Goal: Navigation & Orientation: Find specific page/section

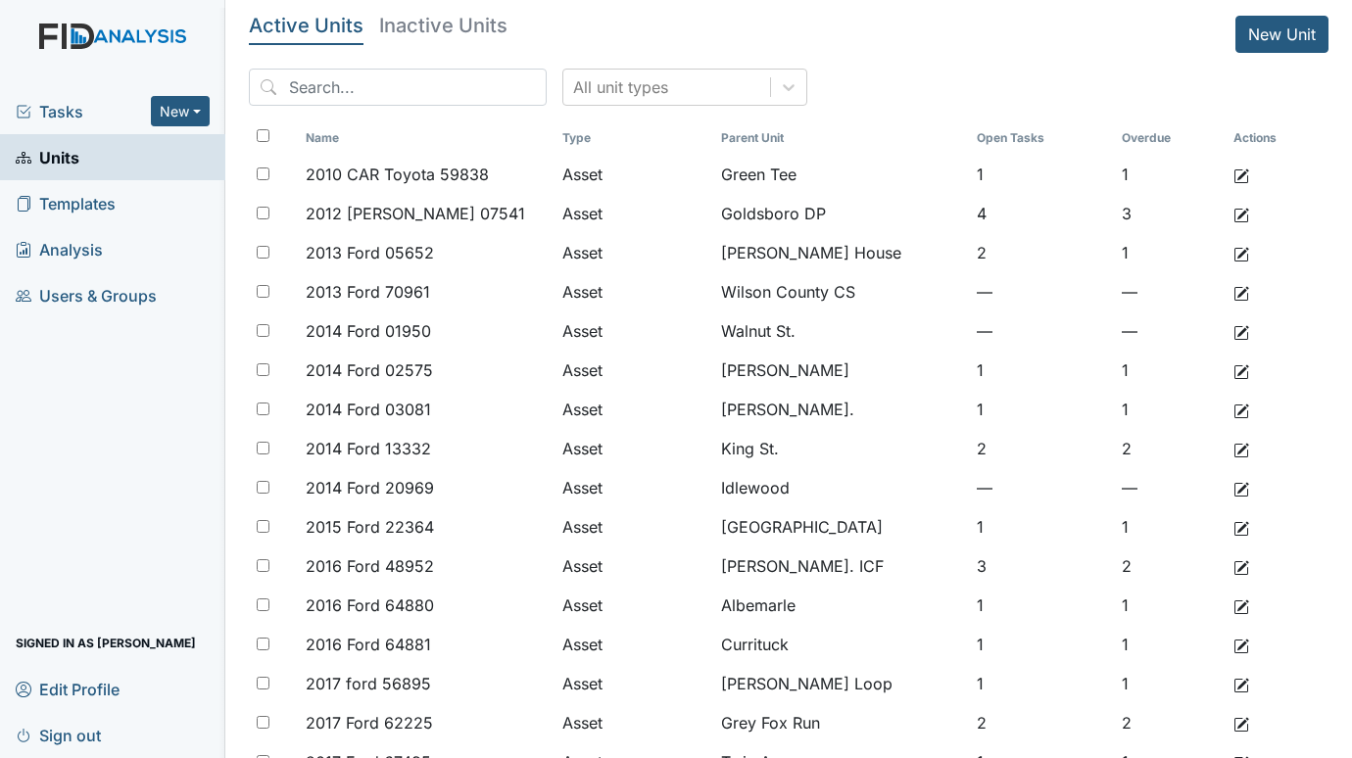
click at [60, 98] on div "Tasks New Form Inspection Document Bundle" at bounding box center [112, 111] width 225 height 46
click at [61, 105] on span "Tasks" at bounding box center [83, 112] width 135 height 24
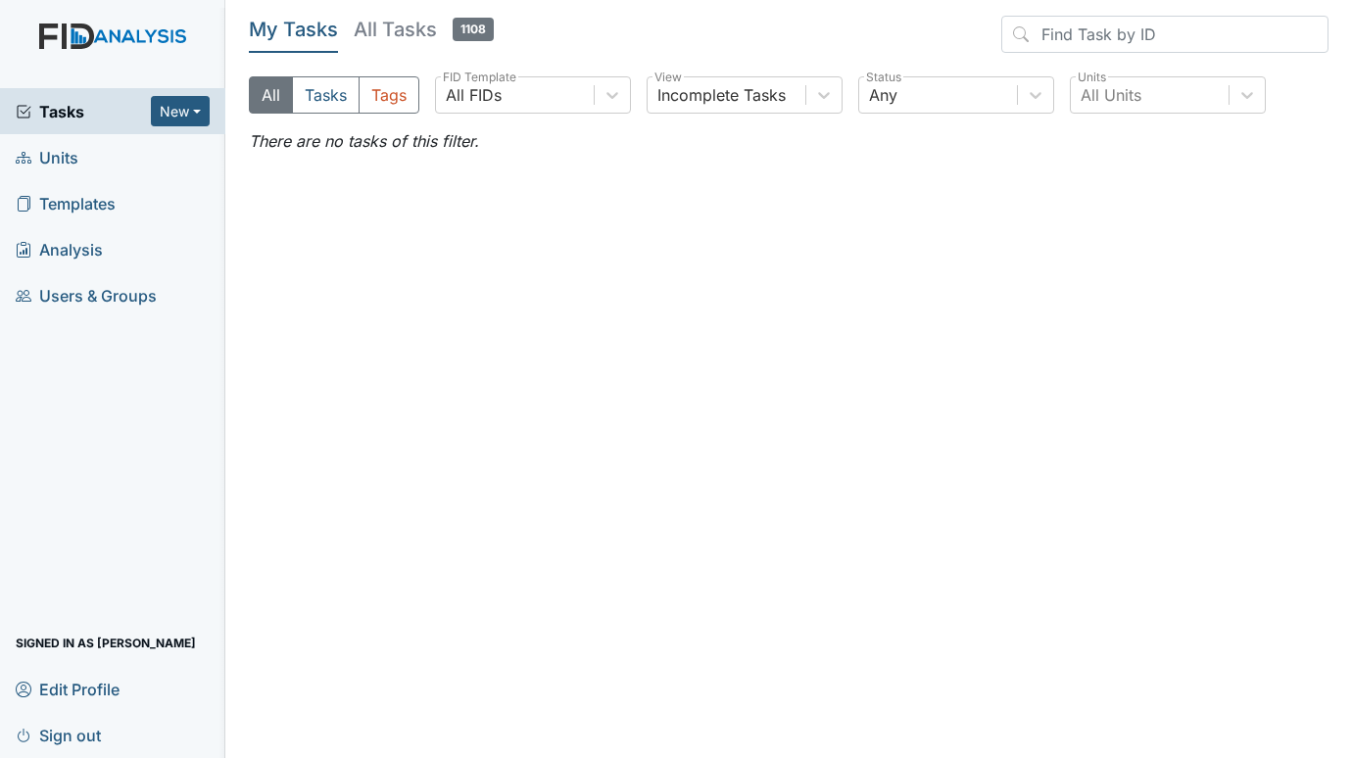
click at [63, 154] on span "Units" at bounding box center [47, 157] width 63 height 30
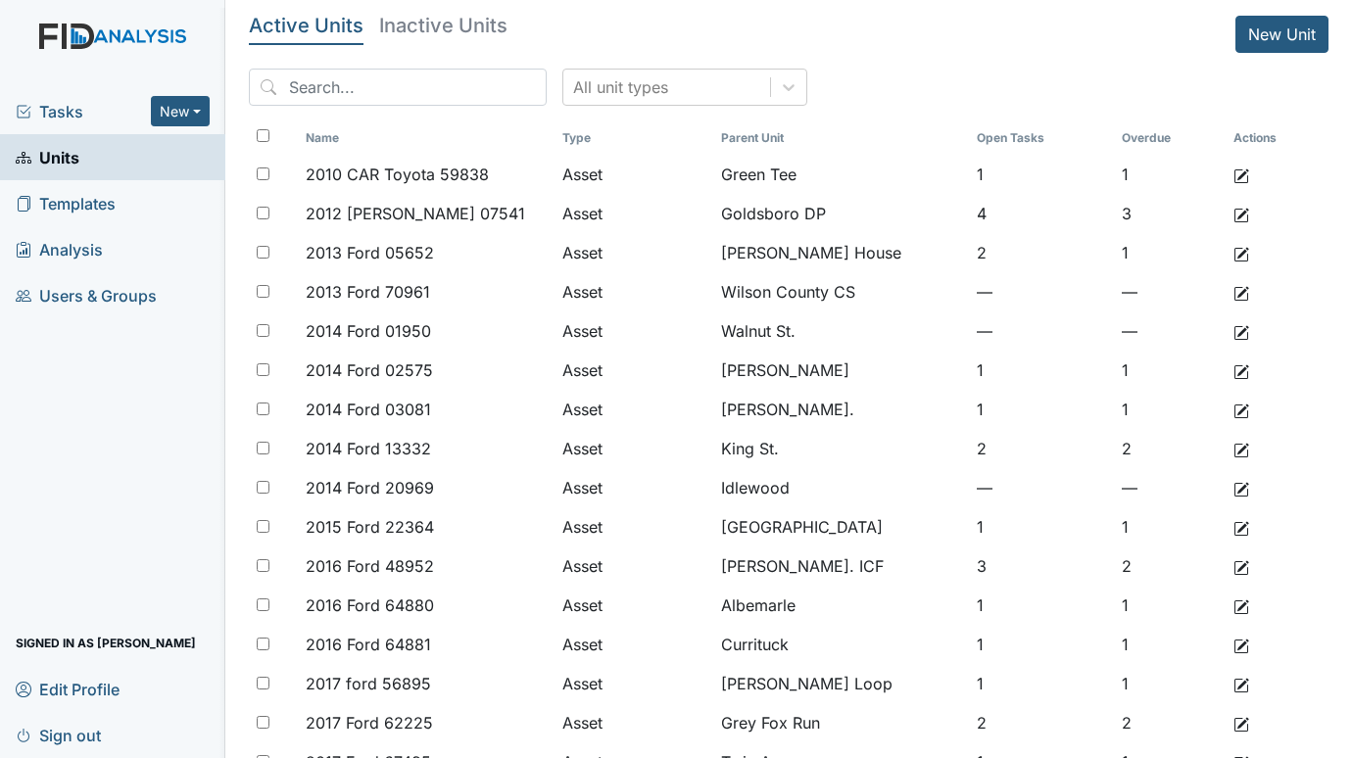
click at [70, 117] on span "Tasks" at bounding box center [83, 112] width 135 height 24
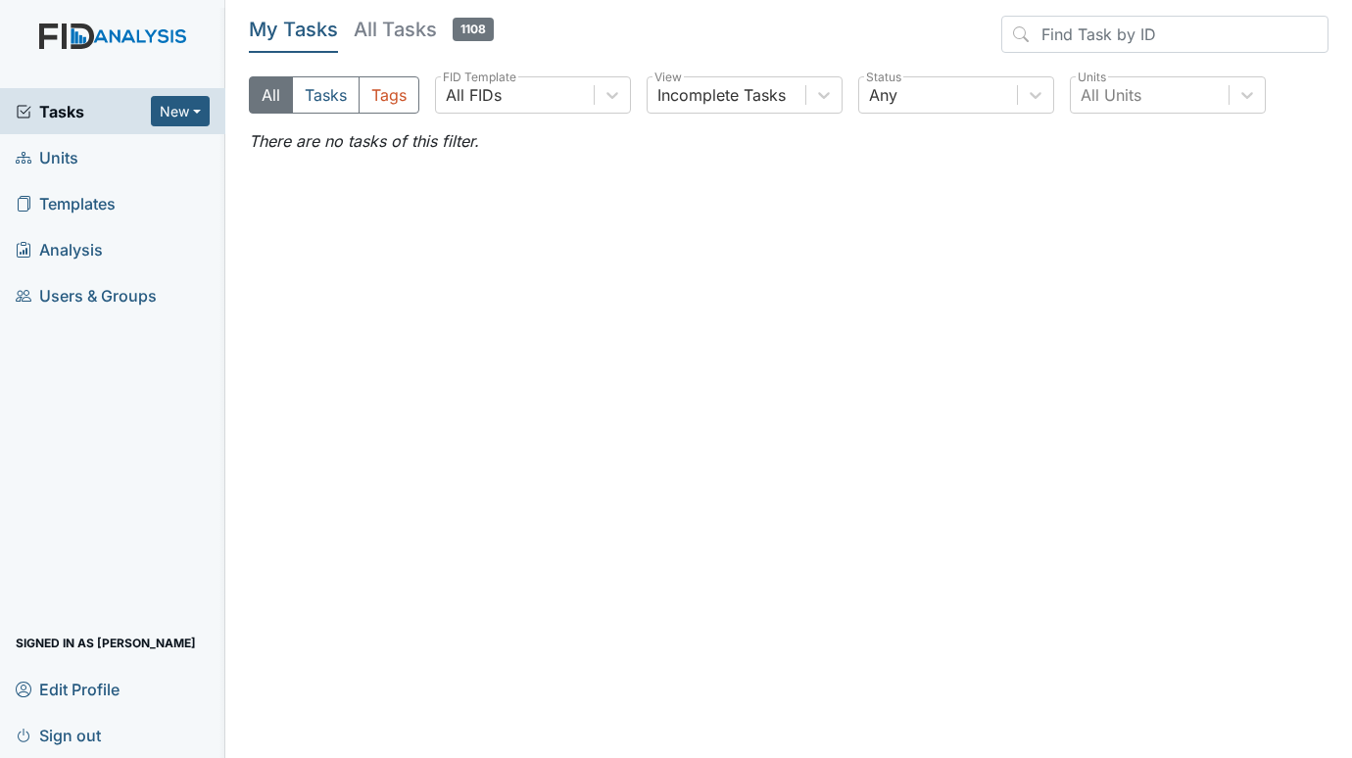
click at [55, 158] on span "Units" at bounding box center [47, 157] width 63 height 30
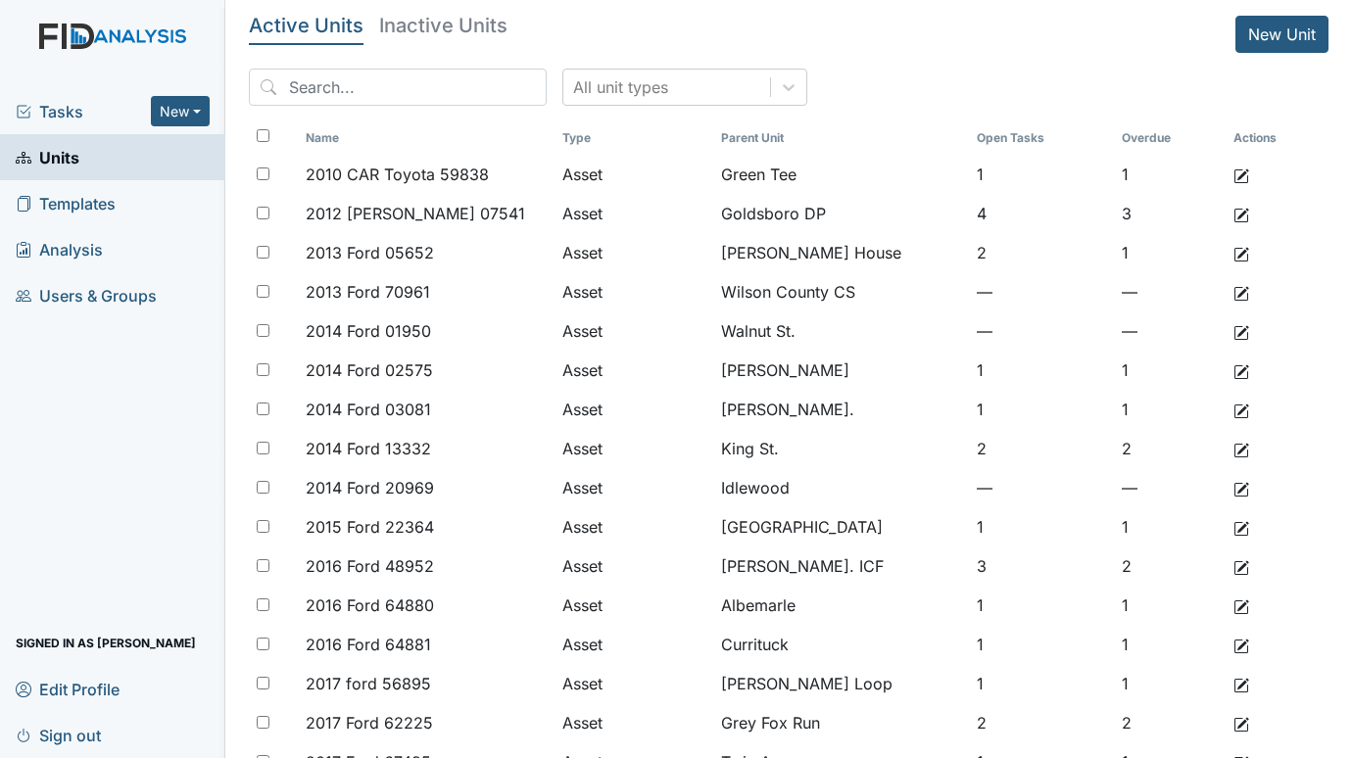
click at [59, 111] on span "Tasks" at bounding box center [83, 112] width 135 height 24
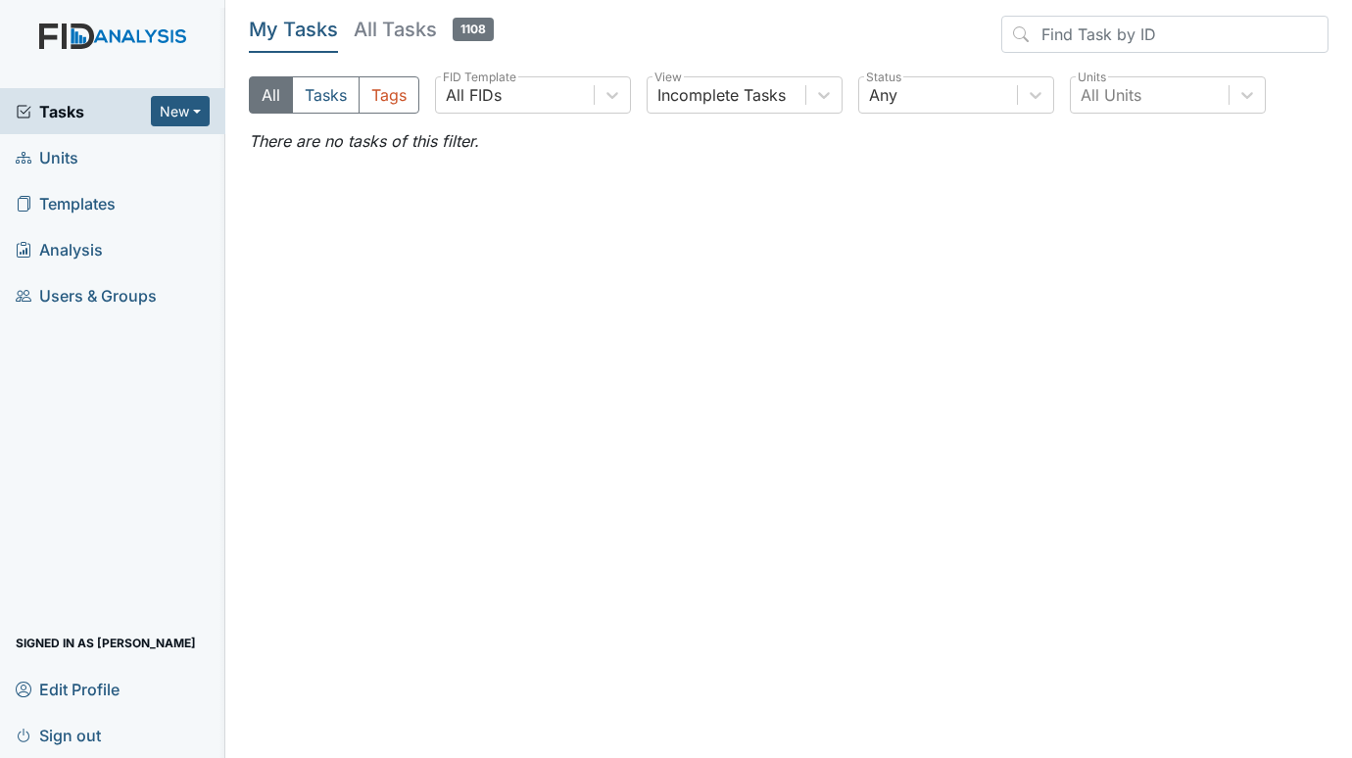
click at [62, 154] on span "Units" at bounding box center [47, 157] width 63 height 30
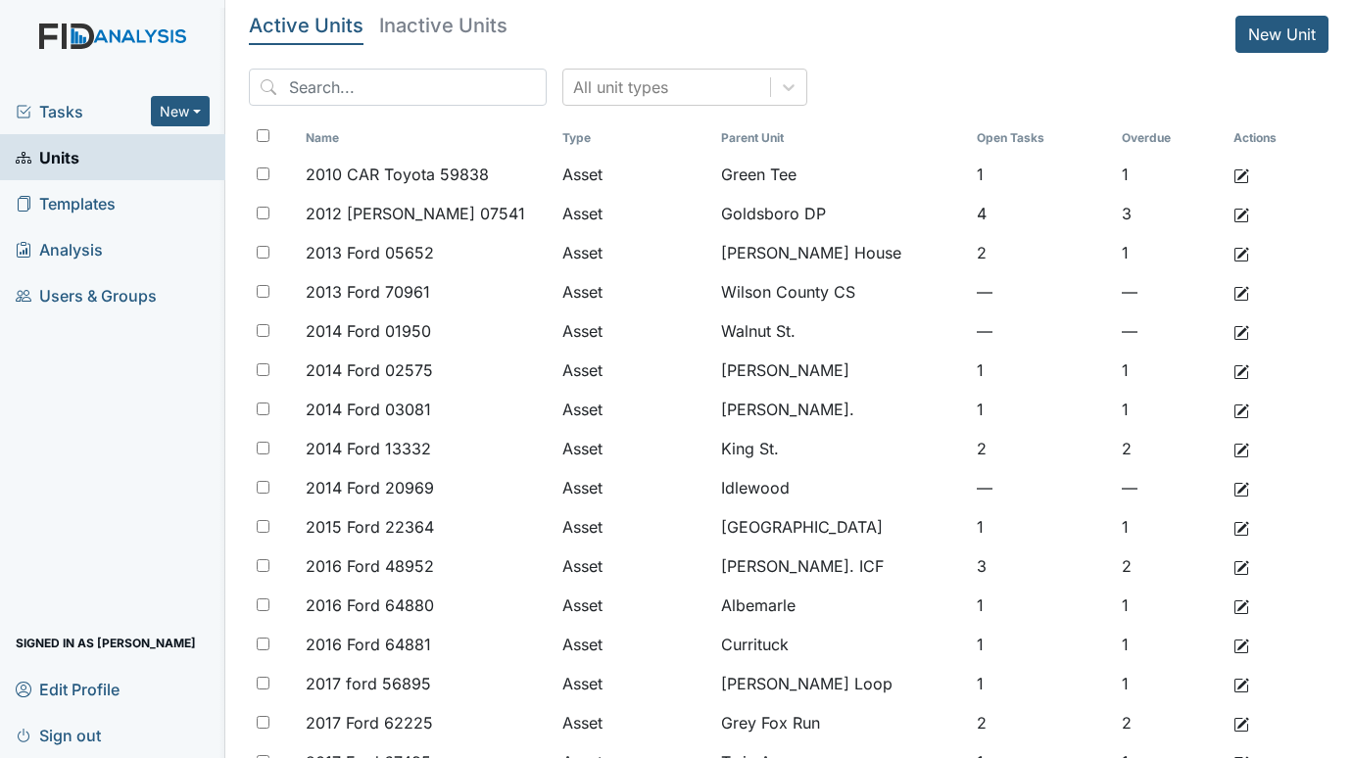
click at [53, 111] on span "Tasks" at bounding box center [83, 112] width 135 height 24
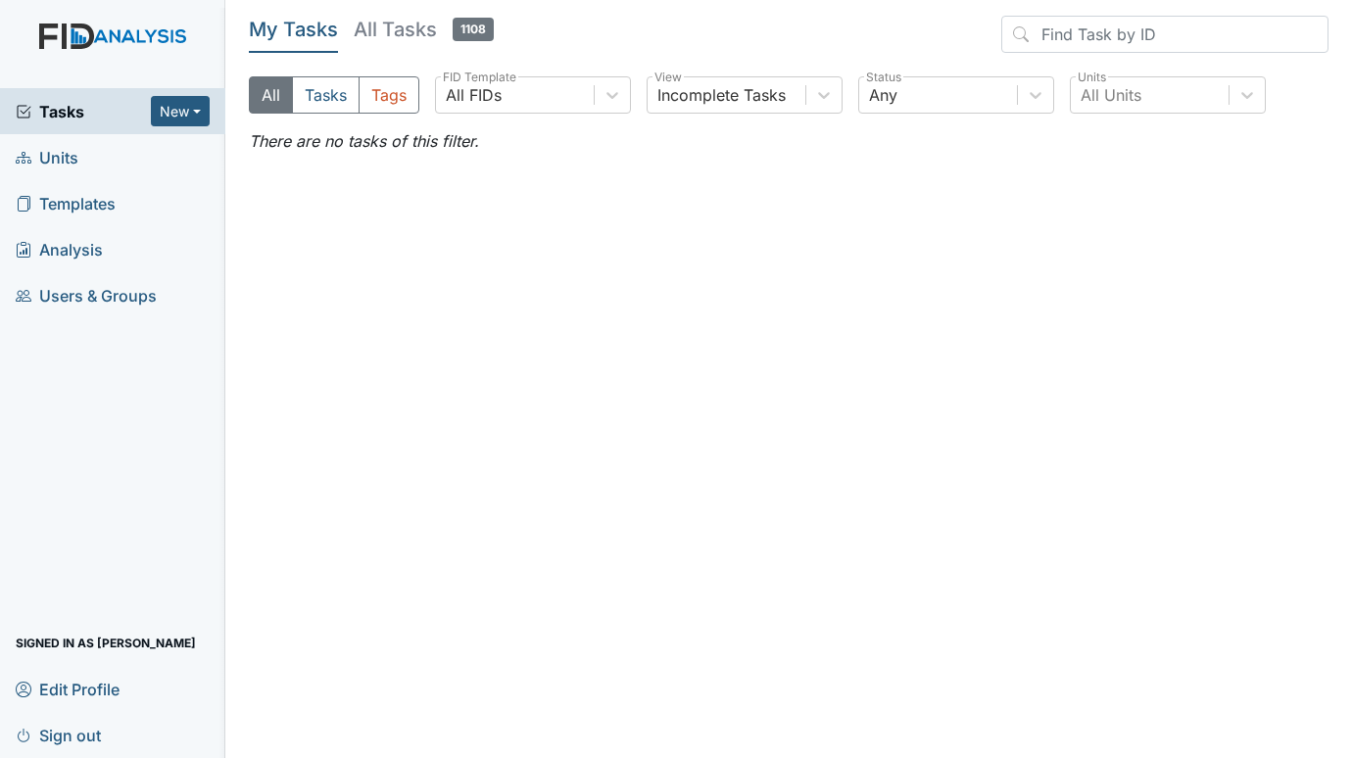
click at [66, 153] on span "Units" at bounding box center [47, 157] width 63 height 30
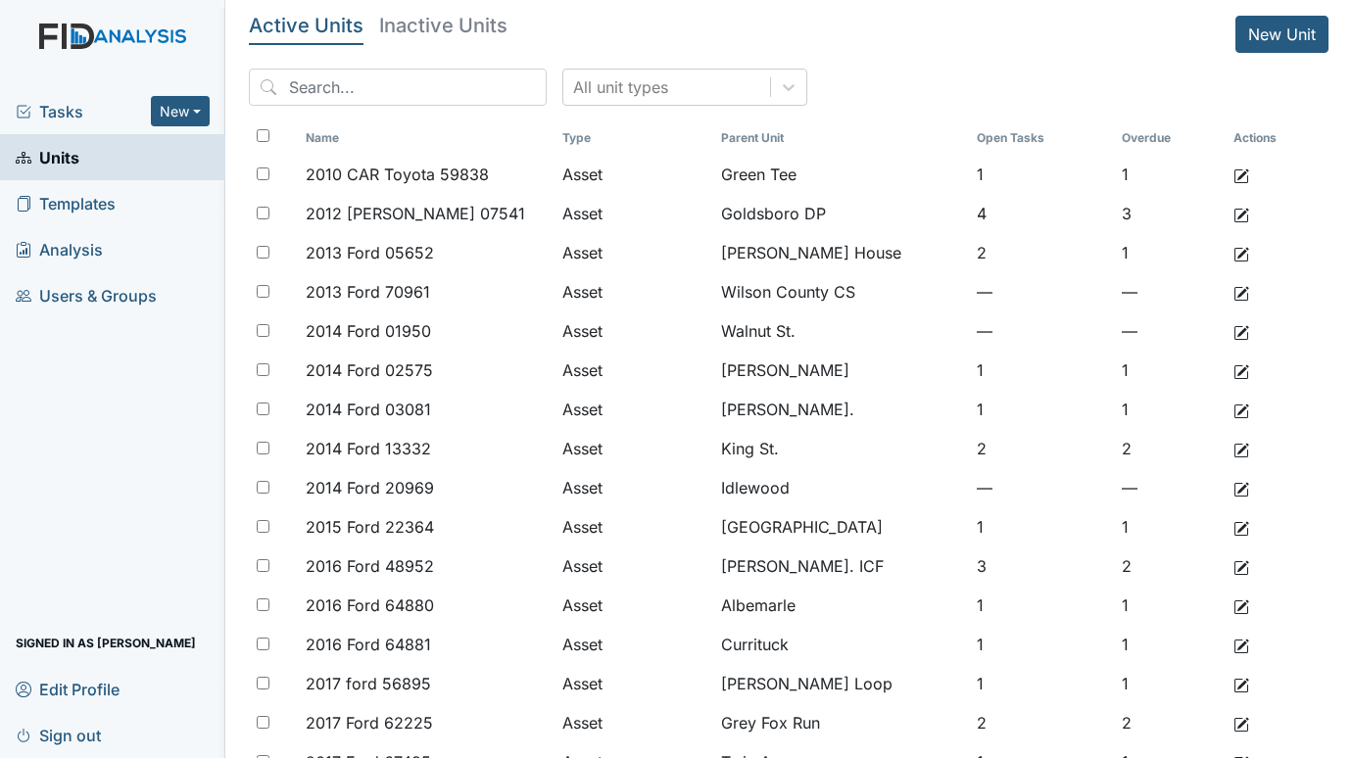
click at [52, 114] on span "Tasks" at bounding box center [83, 112] width 135 height 24
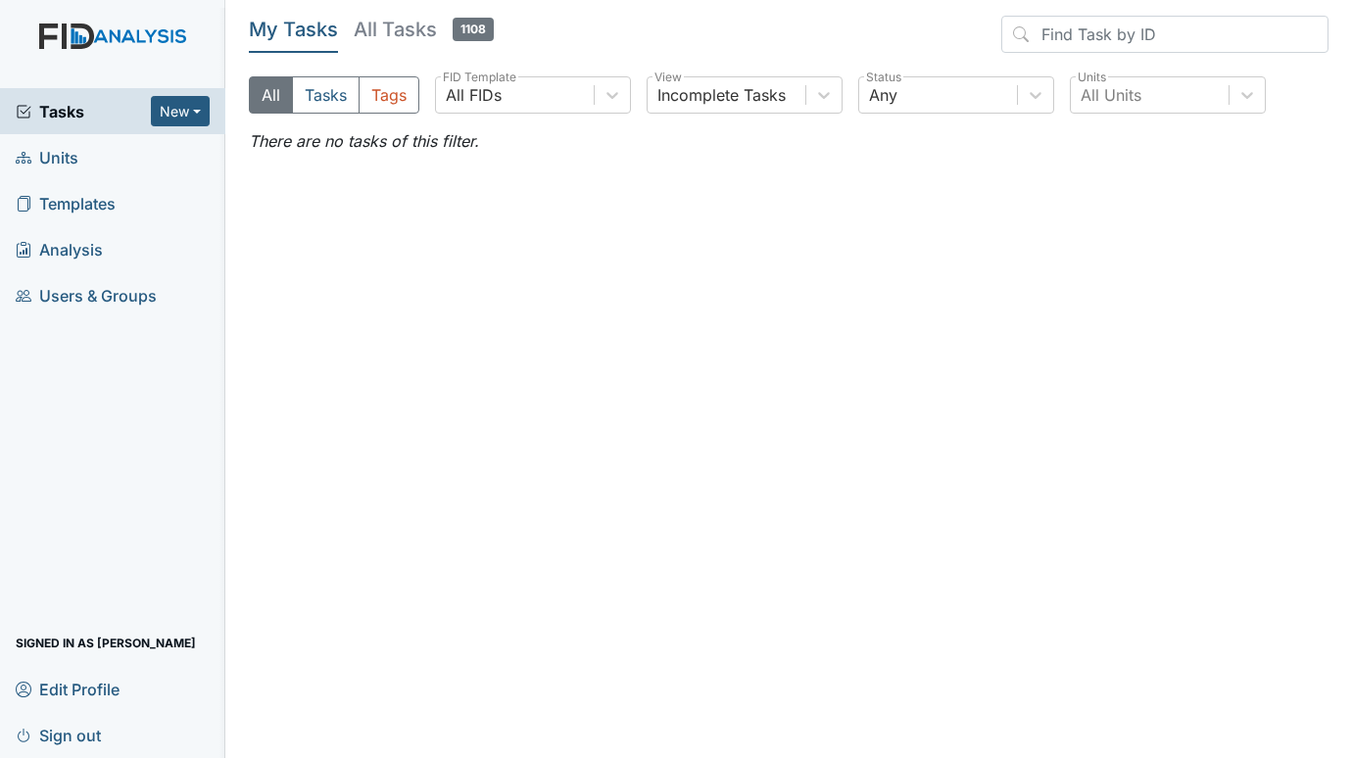
click at [65, 149] on span "Units" at bounding box center [47, 157] width 63 height 30
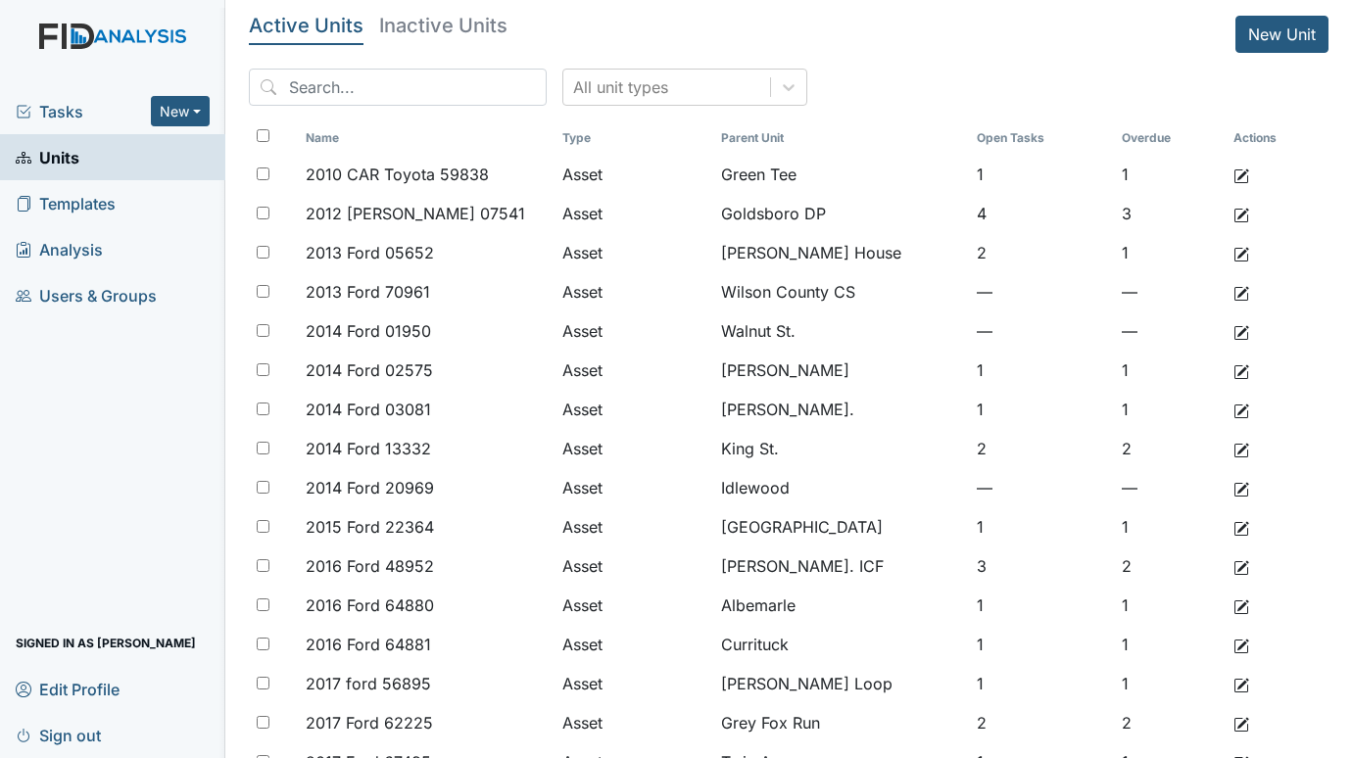
click at [38, 111] on span "Tasks" at bounding box center [83, 112] width 135 height 24
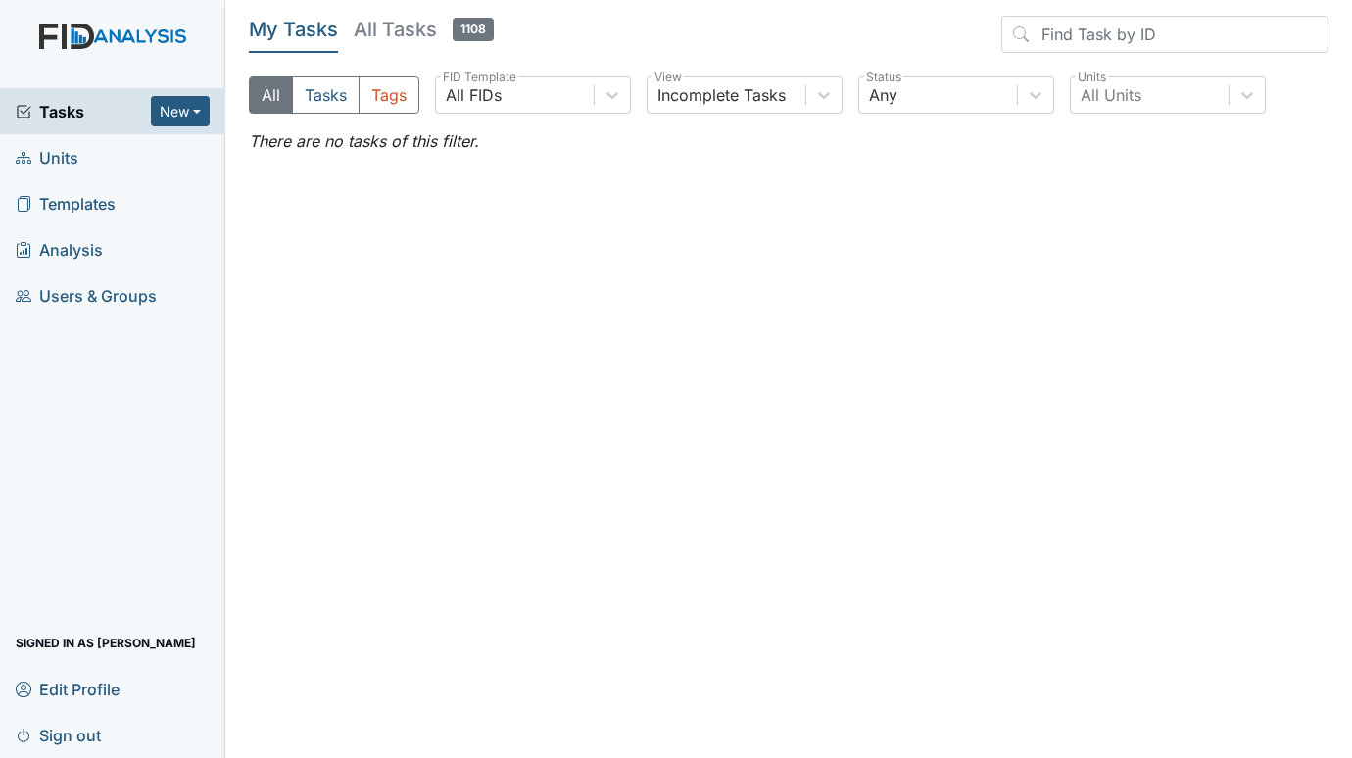
click at [67, 152] on span "Units" at bounding box center [47, 157] width 63 height 30
